Goal: Find specific page/section

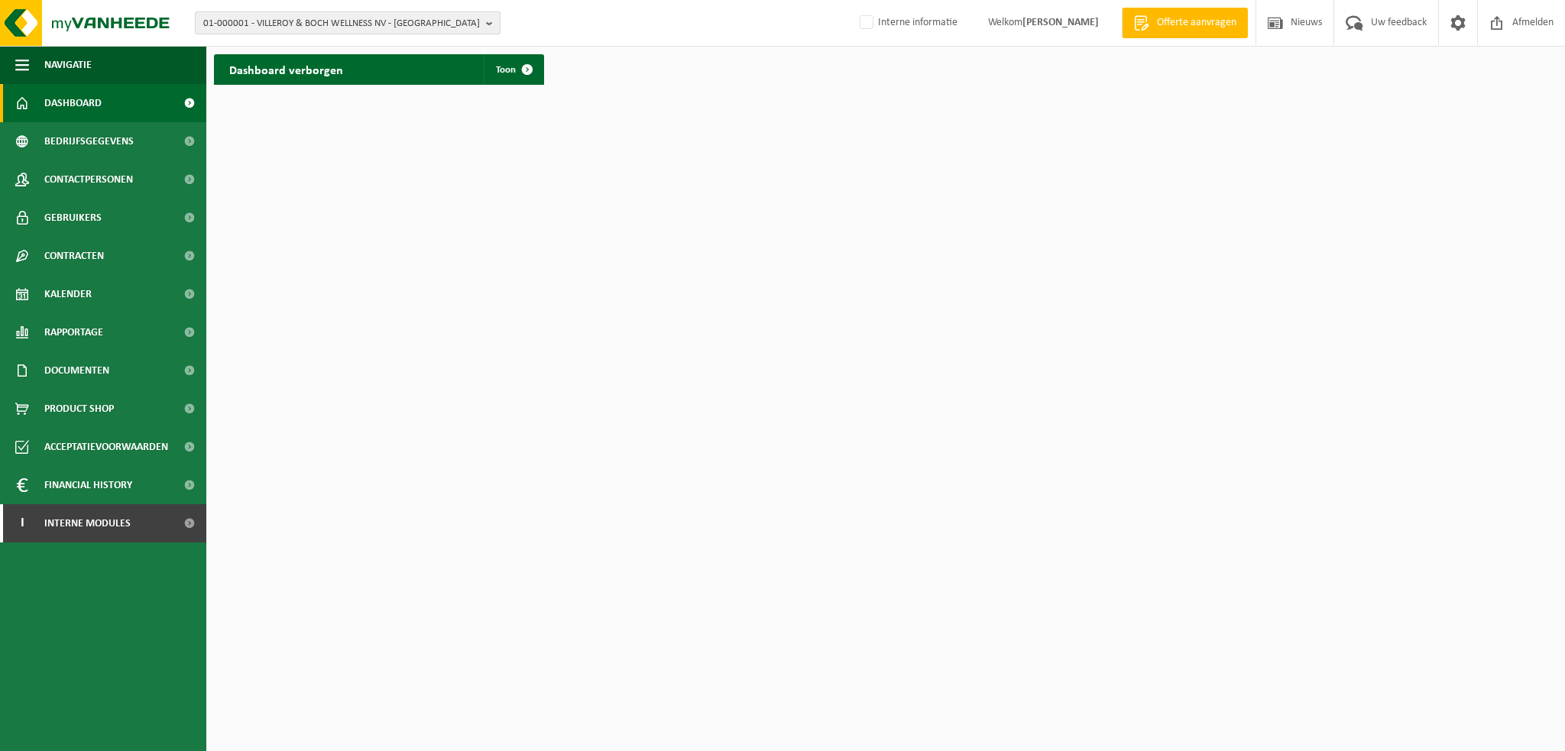
click at [266, 28] on span "01-000001 - VILLEROY & BOCH WELLNESS NV - ROESELARE" at bounding box center [341, 23] width 277 height 23
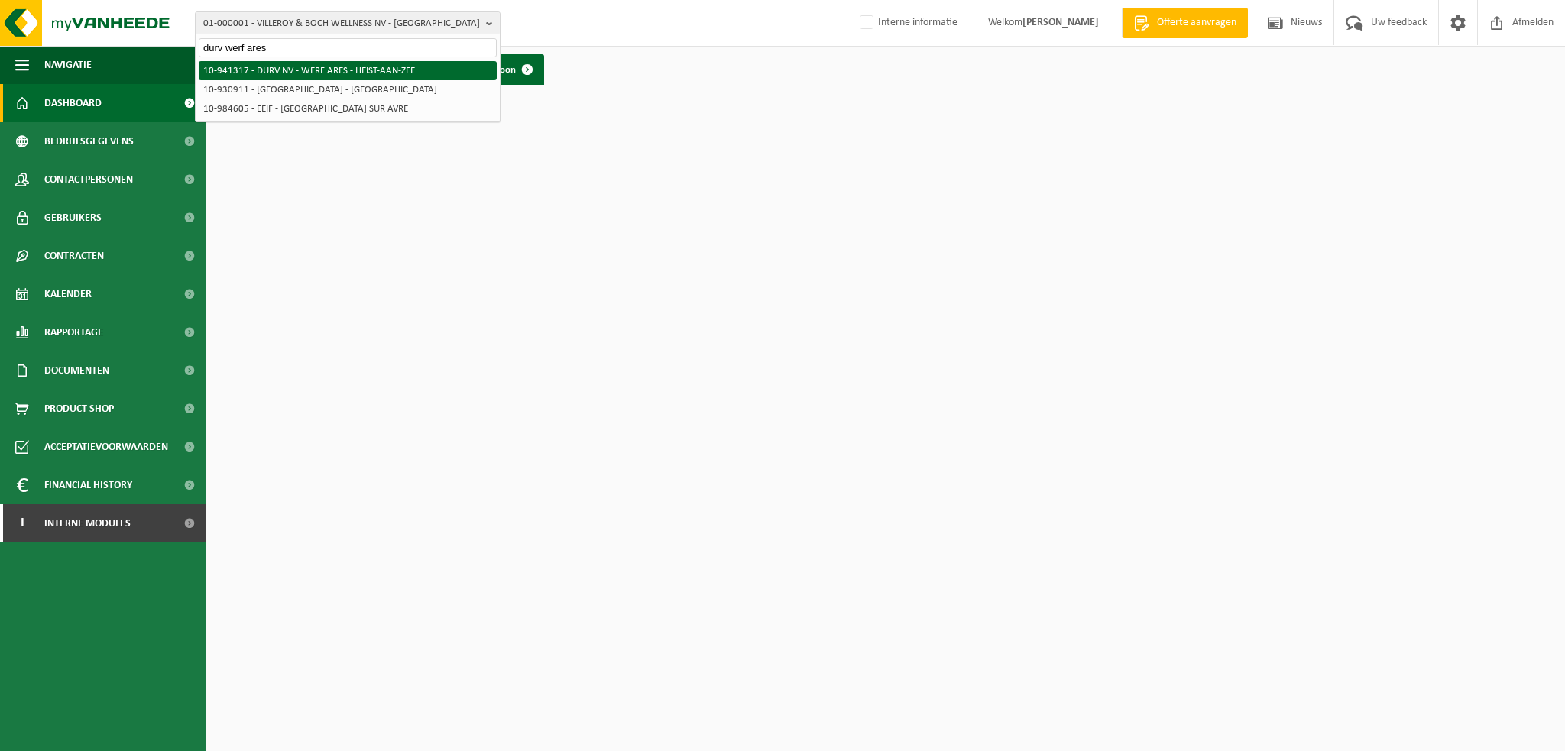
type input "durv werf ares"
click at [297, 71] on li "10-941317 - DURV NV - WERF ARES - HEIST-AAN-ZEE" at bounding box center [348, 70] width 298 height 19
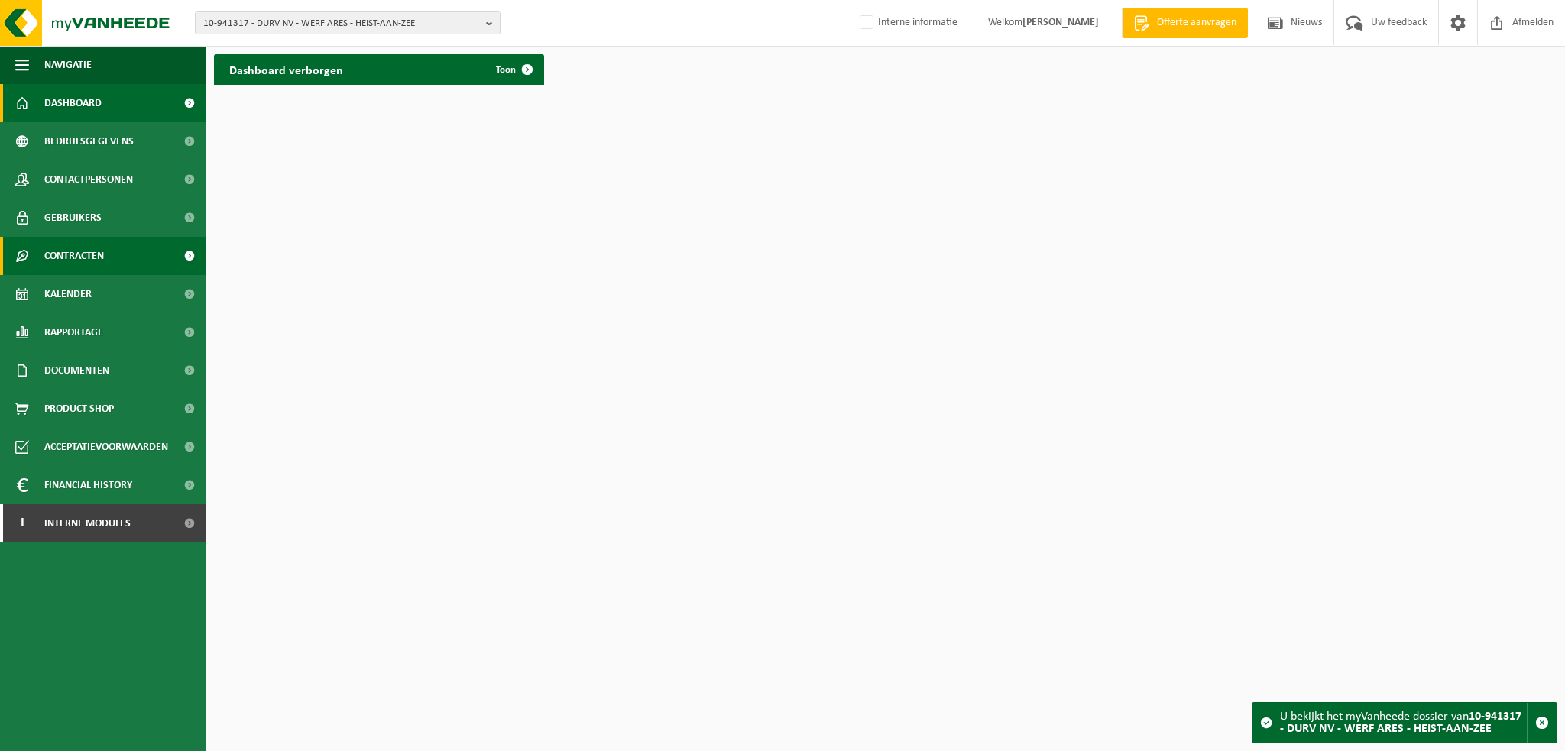
click at [97, 262] on span "Contracten" at bounding box center [74, 256] width 60 height 38
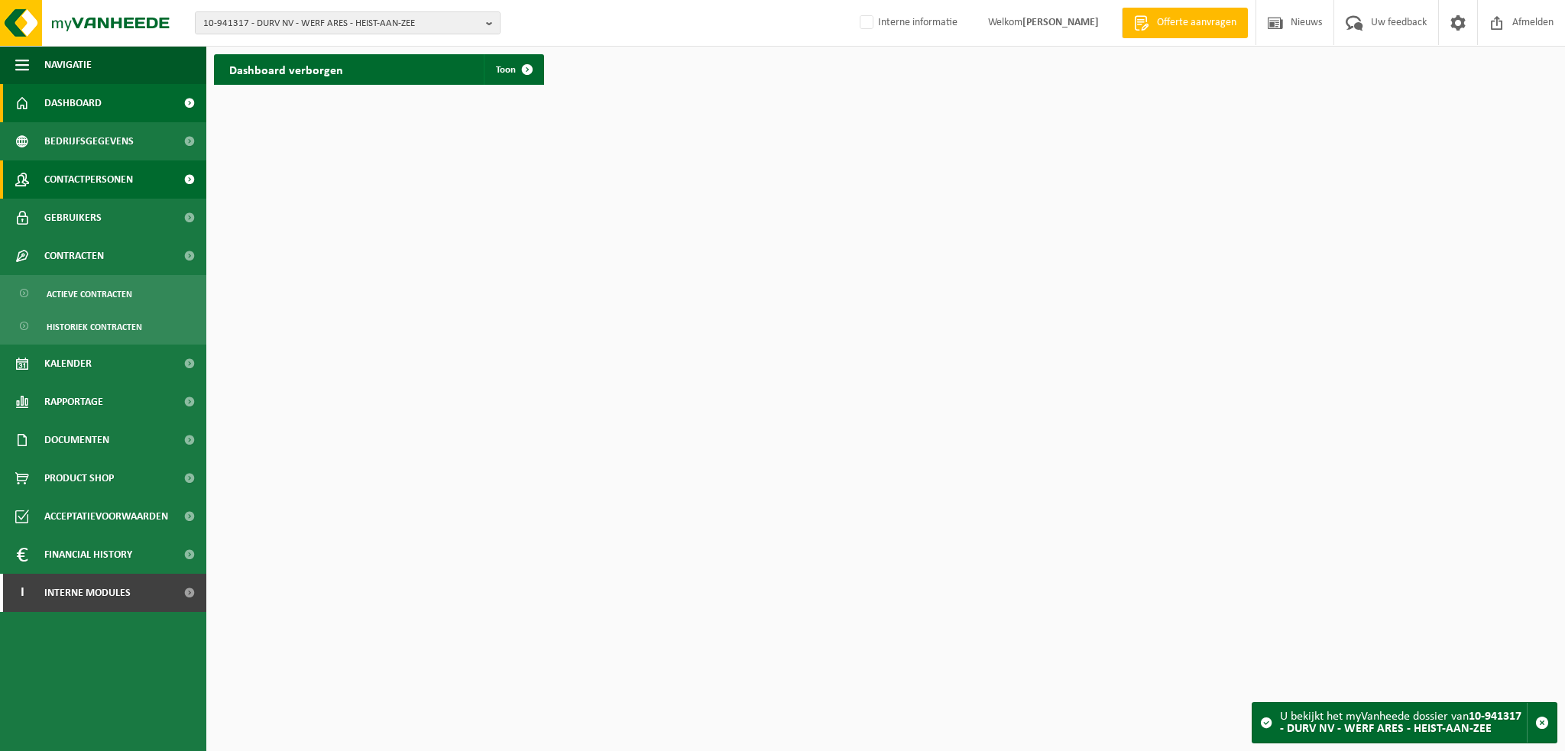
click at [96, 184] on span "Contactpersonen" at bounding box center [88, 179] width 89 height 38
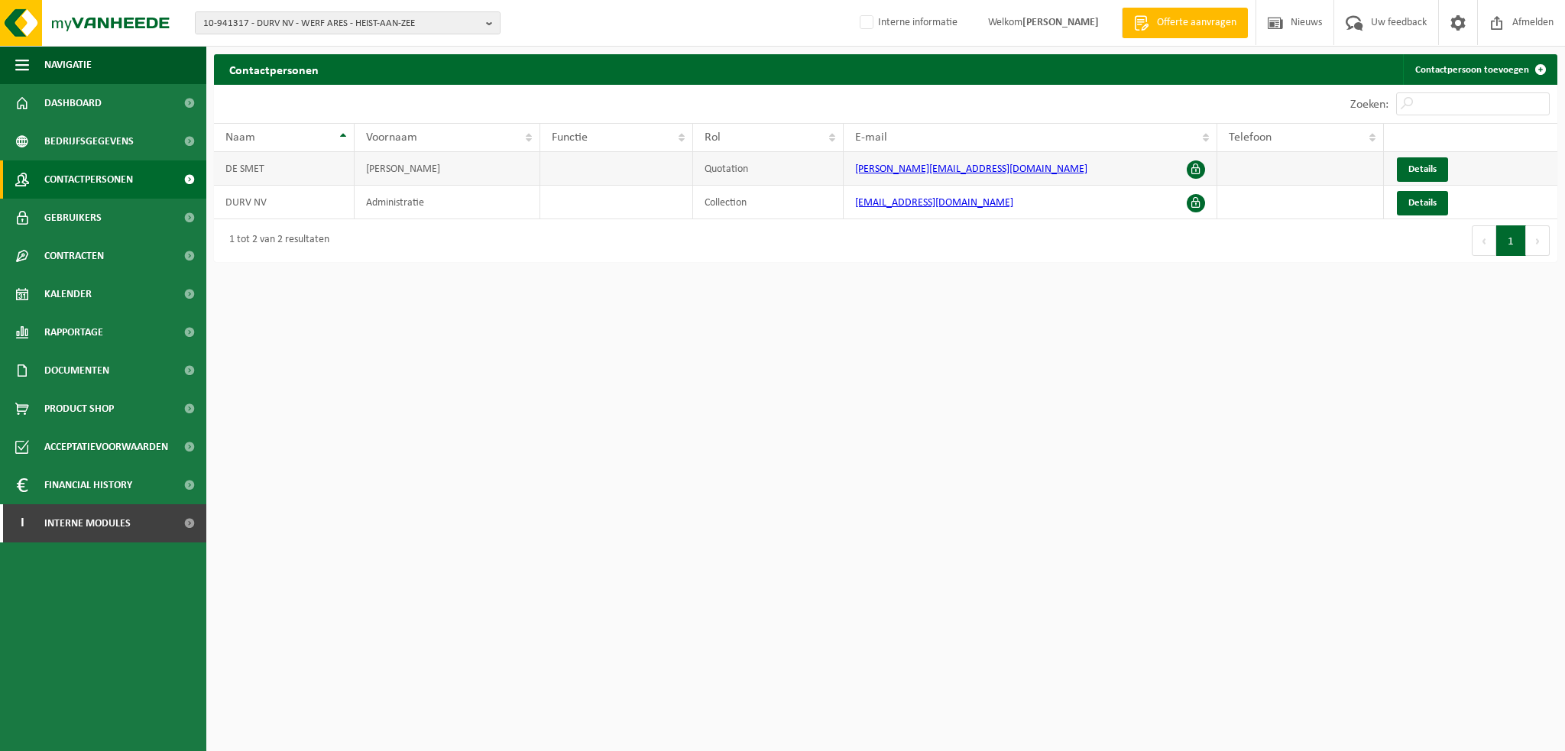
click at [1200, 164] on span at bounding box center [1196, 169] width 18 height 18
click at [1201, 168] on span at bounding box center [1196, 169] width 18 height 18
click at [1194, 203] on span at bounding box center [1196, 203] width 18 height 18
